Goal: Task Accomplishment & Management: Manage account settings

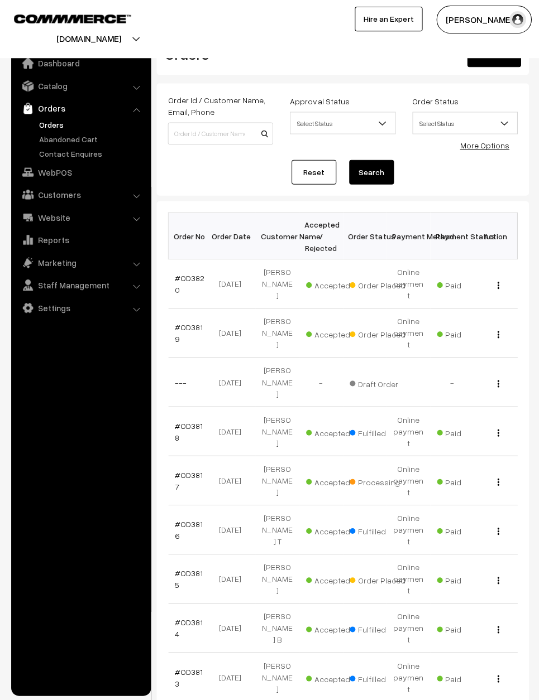
scroll to position [19, 0]
click at [196, 568] on link "#OD3815" at bounding box center [189, 578] width 28 height 21
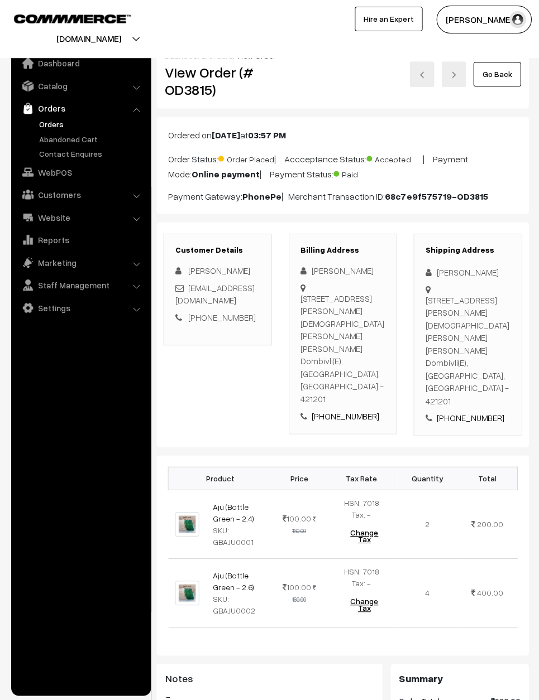
click at [503, 66] on link "Go Back" at bounding box center [495, 74] width 47 height 25
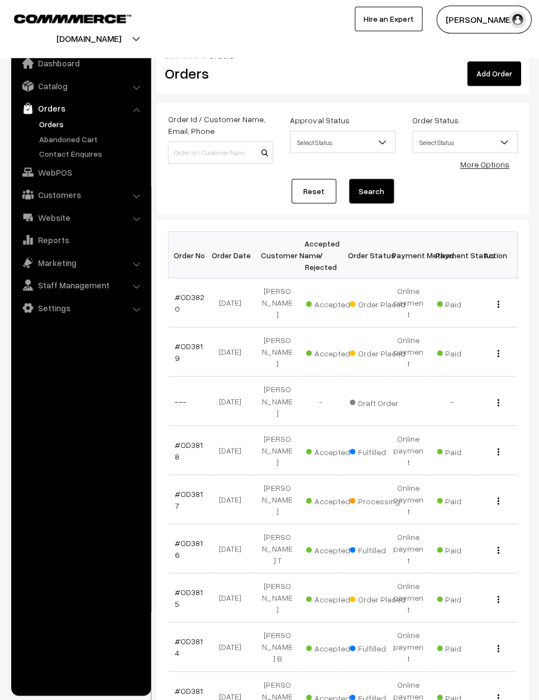
click at [186, 348] on link "#OD3819" at bounding box center [189, 351] width 28 height 21
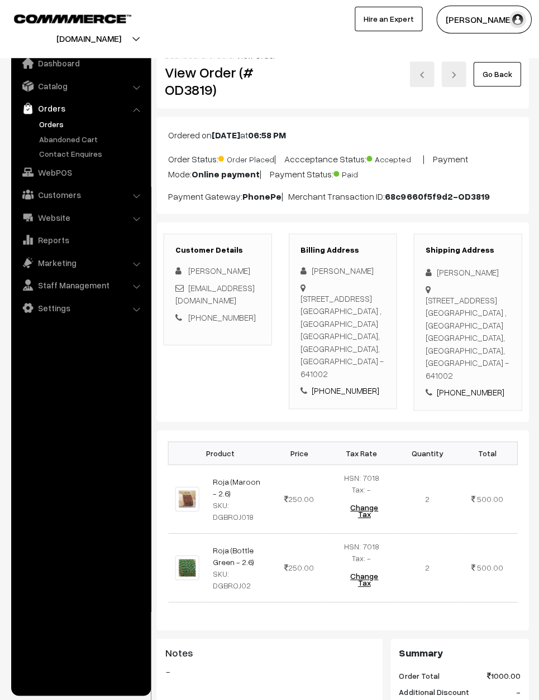
click at [537, 454] on html "Thank you for showing interest. Our team will call you shortly. Close varnambya…" at bounding box center [269, 350] width 539 height 700
click at [256, 301] on div "mythu1112@gmail.com" at bounding box center [217, 293] width 85 height 25
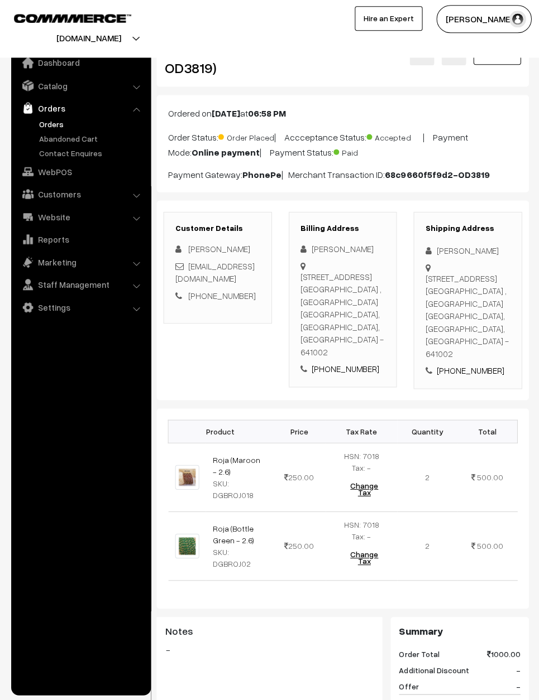
scroll to position [22, 0]
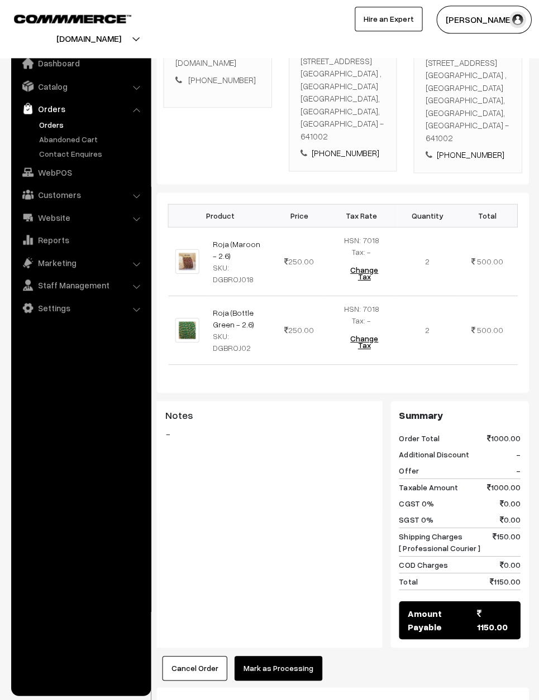
click at [290, 655] on button "Mark as Processing" at bounding box center [278, 667] width 88 height 25
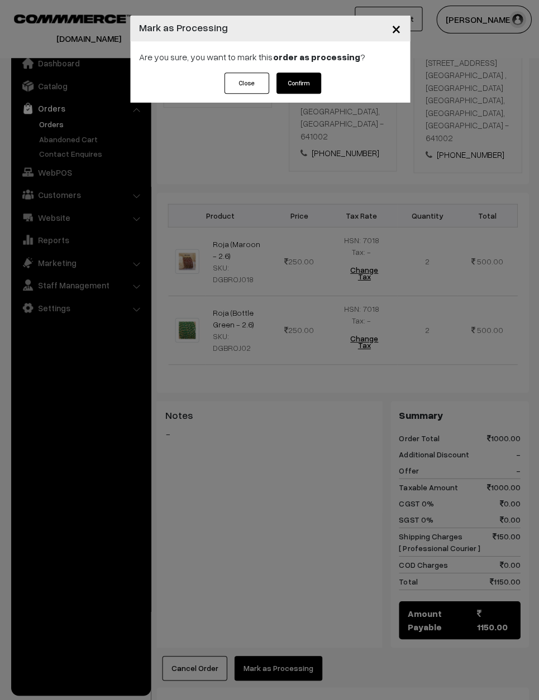
click at [315, 75] on button "Confirm" at bounding box center [298, 83] width 45 height 21
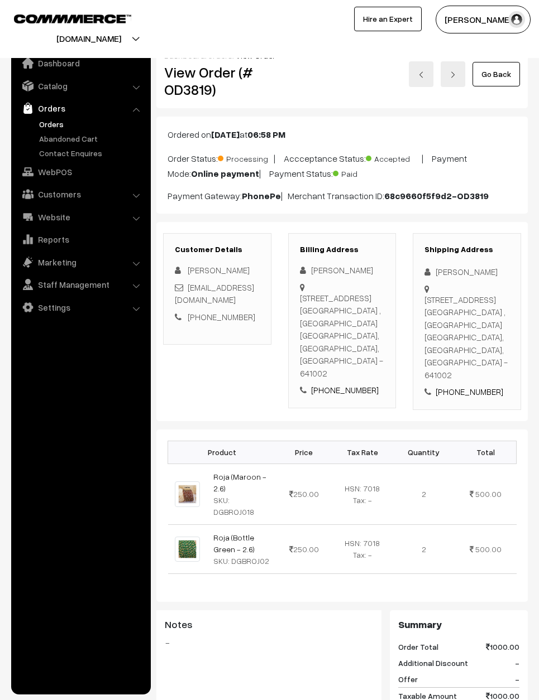
scroll to position [239, 0]
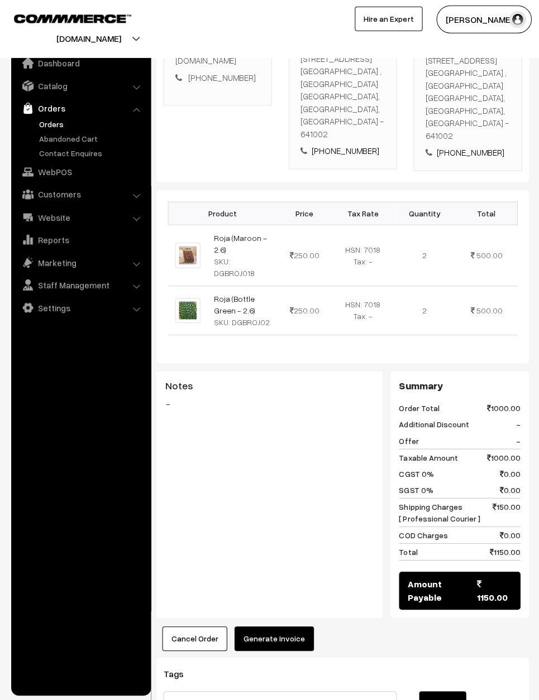
click at [294, 626] on button "Generate Invoice" at bounding box center [273, 638] width 79 height 25
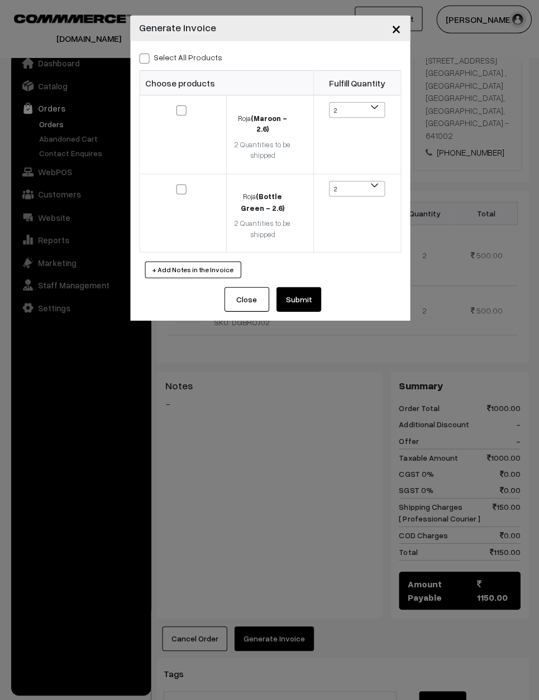
click at [160, 63] on label "Select All Products" at bounding box center [180, 57] width 83 height 12
click at [146, 60] on input "Select All Products" at bounding box center [142, 56] width 7 height 7
checkbox input "true"
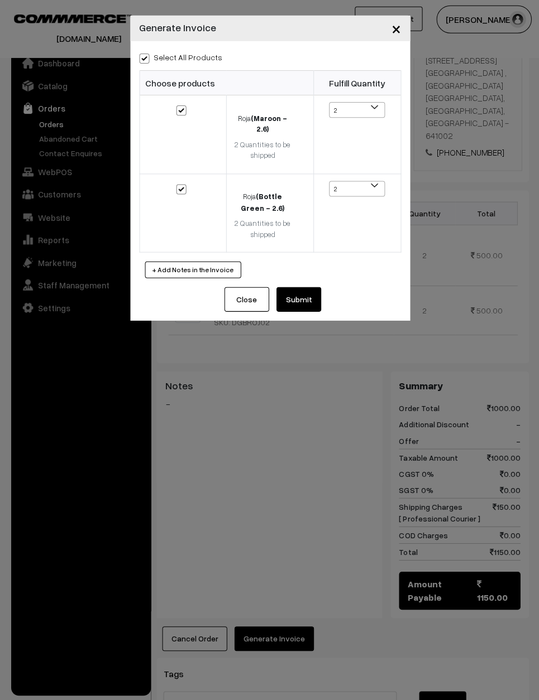
click at [305, 292] on button "Submit" at bounding box center [298, 299] width 45 height 25
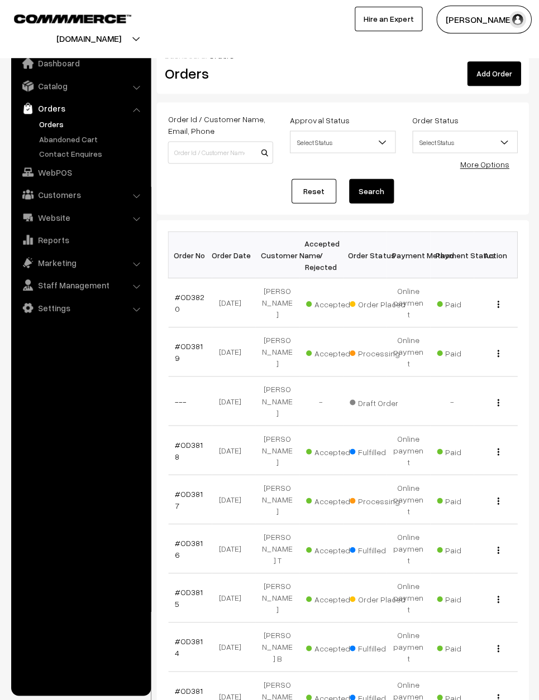
click at [186, 294] on link "#OD3820" at bounding box center [190, 302] width 30 height 21
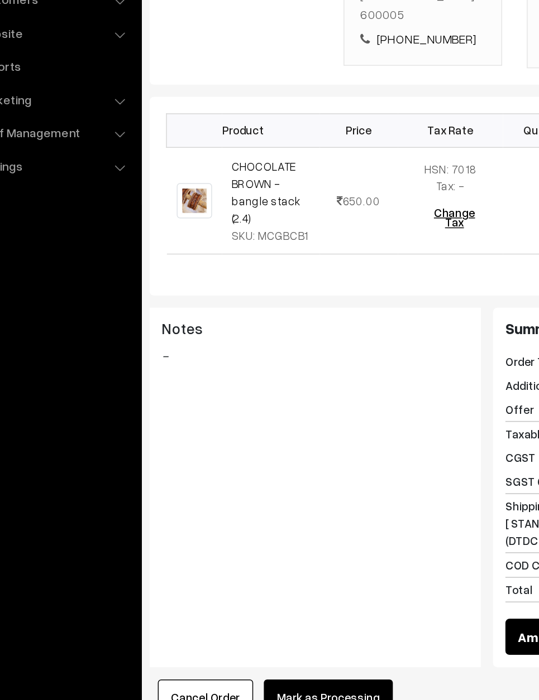
scroll to position [344, 0]
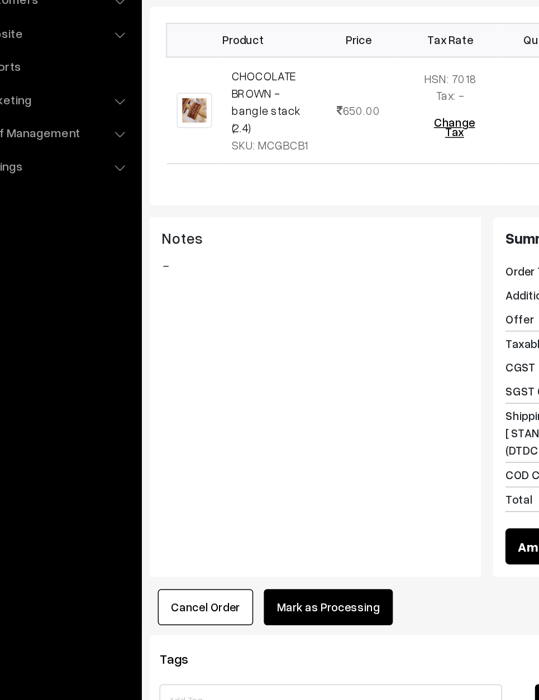
click at [234, 595] on button "Mark as Processing" at bounding box center [278, 607] width 88 height 25
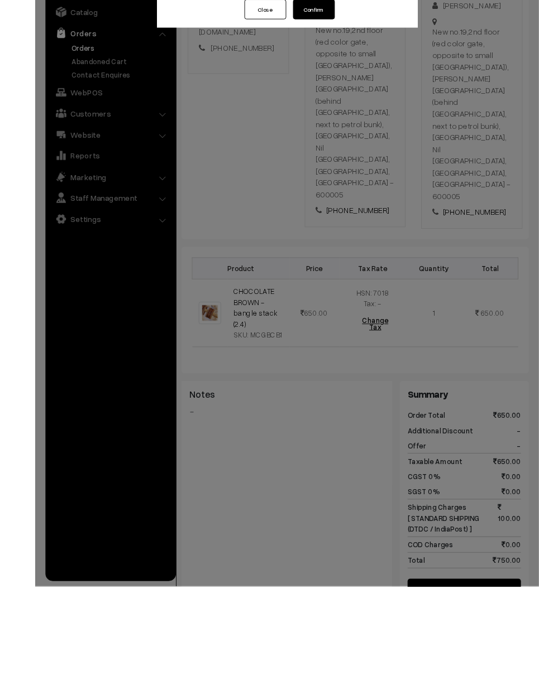
scroll to position [300, 0]
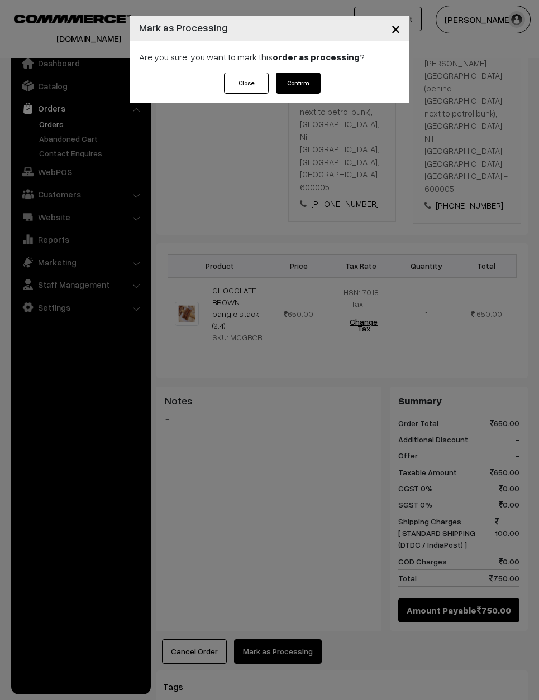
click at [306, 82] on button "Confirm" at bounding box center [298, 83] width 45 height 21
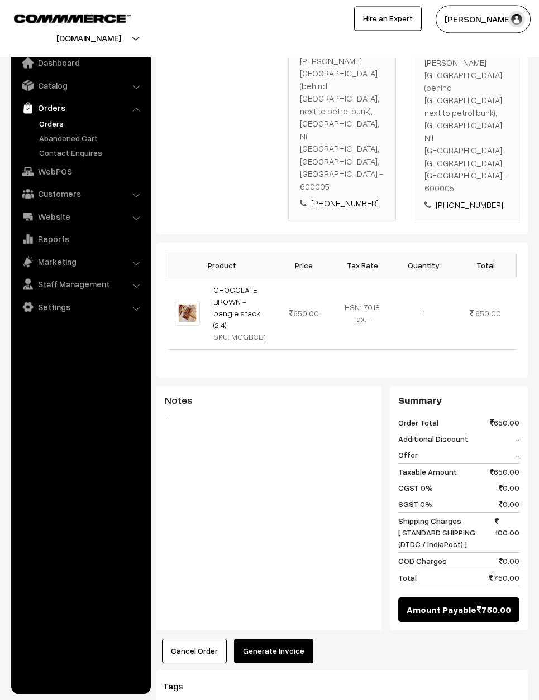
scroll to position [300, 0]
click at [282, 640] on button "Generate Invoice" at bounding box center [273, 652] width 79 height 25
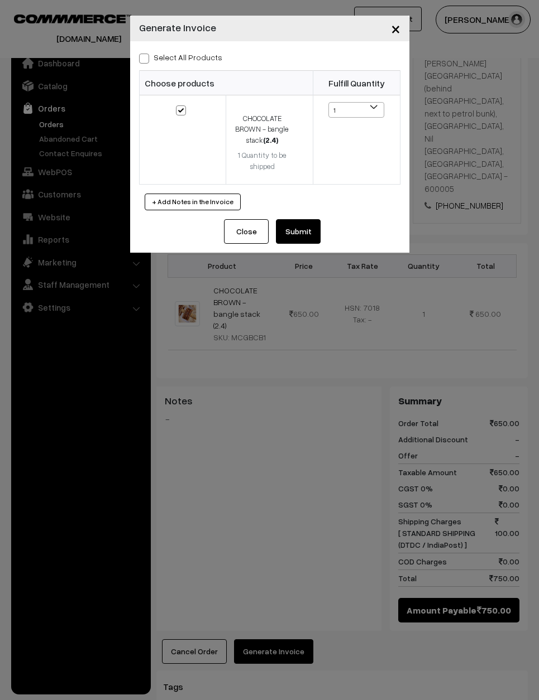
click at [143, 53] on input "Select All Products" at bounding box center [142, 56] width 7 height 7
checkbox input "true"
click at [319, 220] on button "Submit" at bounding box center [298, 231] width 45 height 25
